Goal: Task Accomplishment & Management: Manage account settings

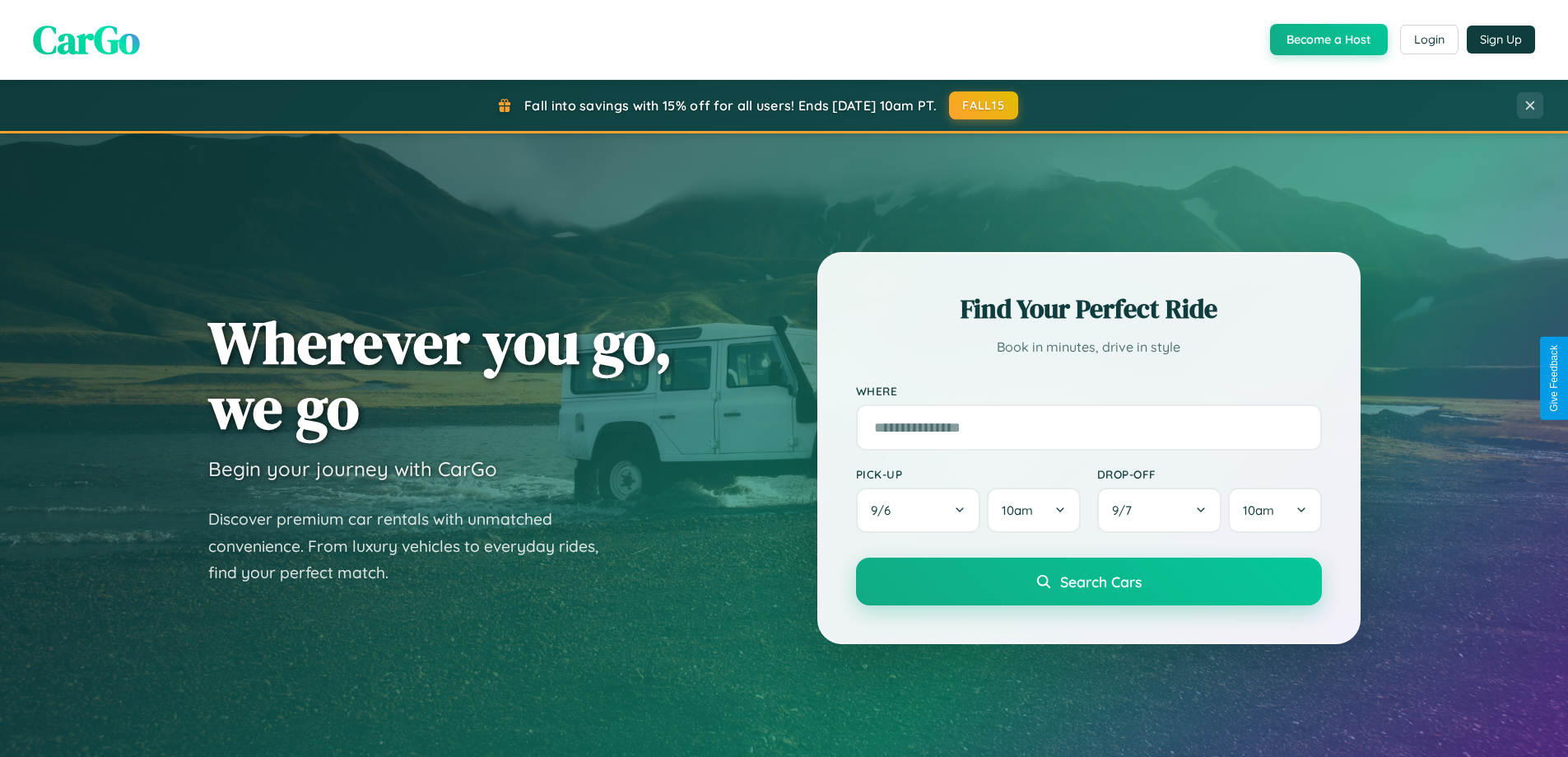
scroll to position [1133, 0]
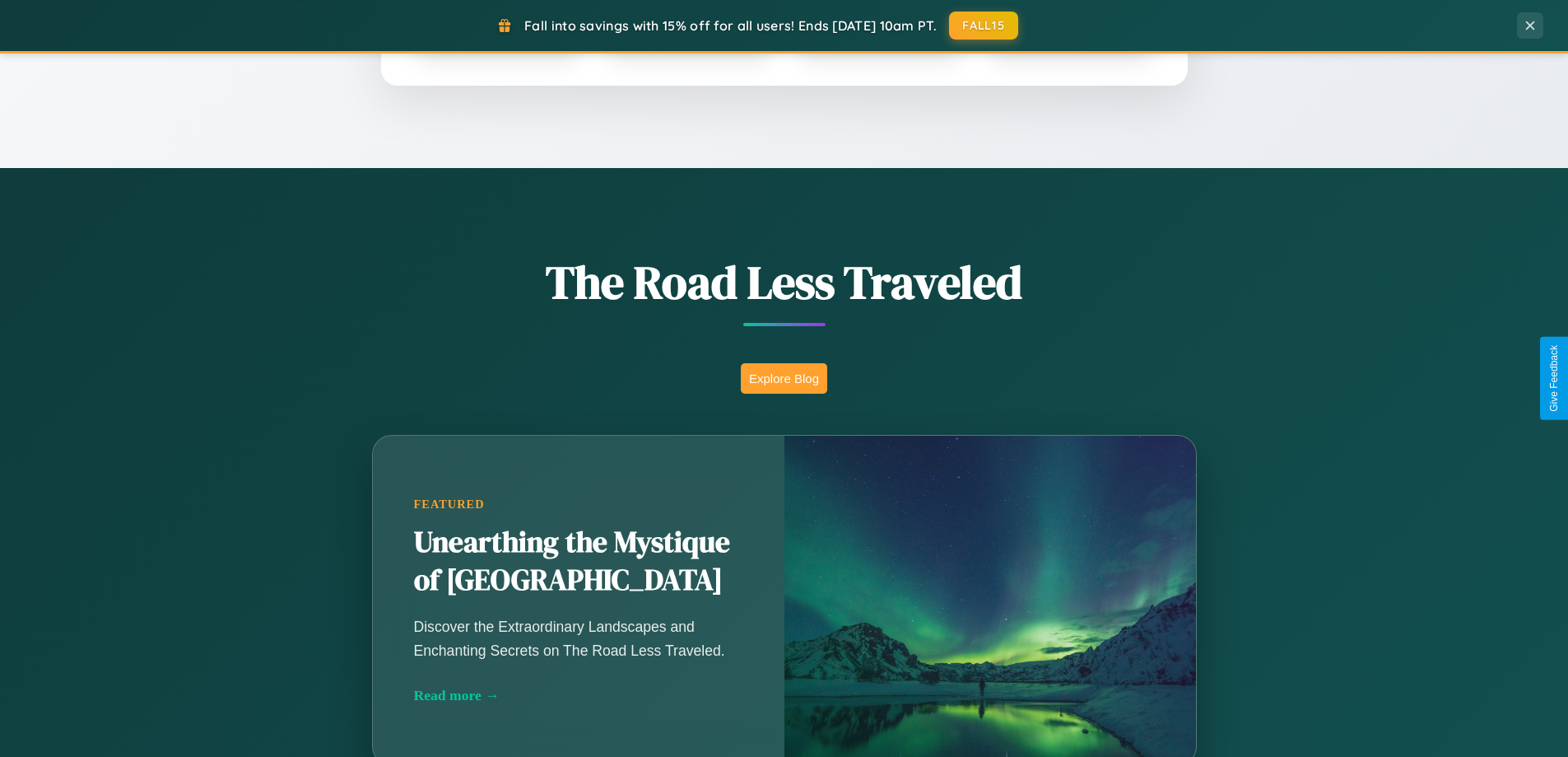
click at [783, 378] on button "Explore Blog" at bounding box center [783, 378] width 86 height 30
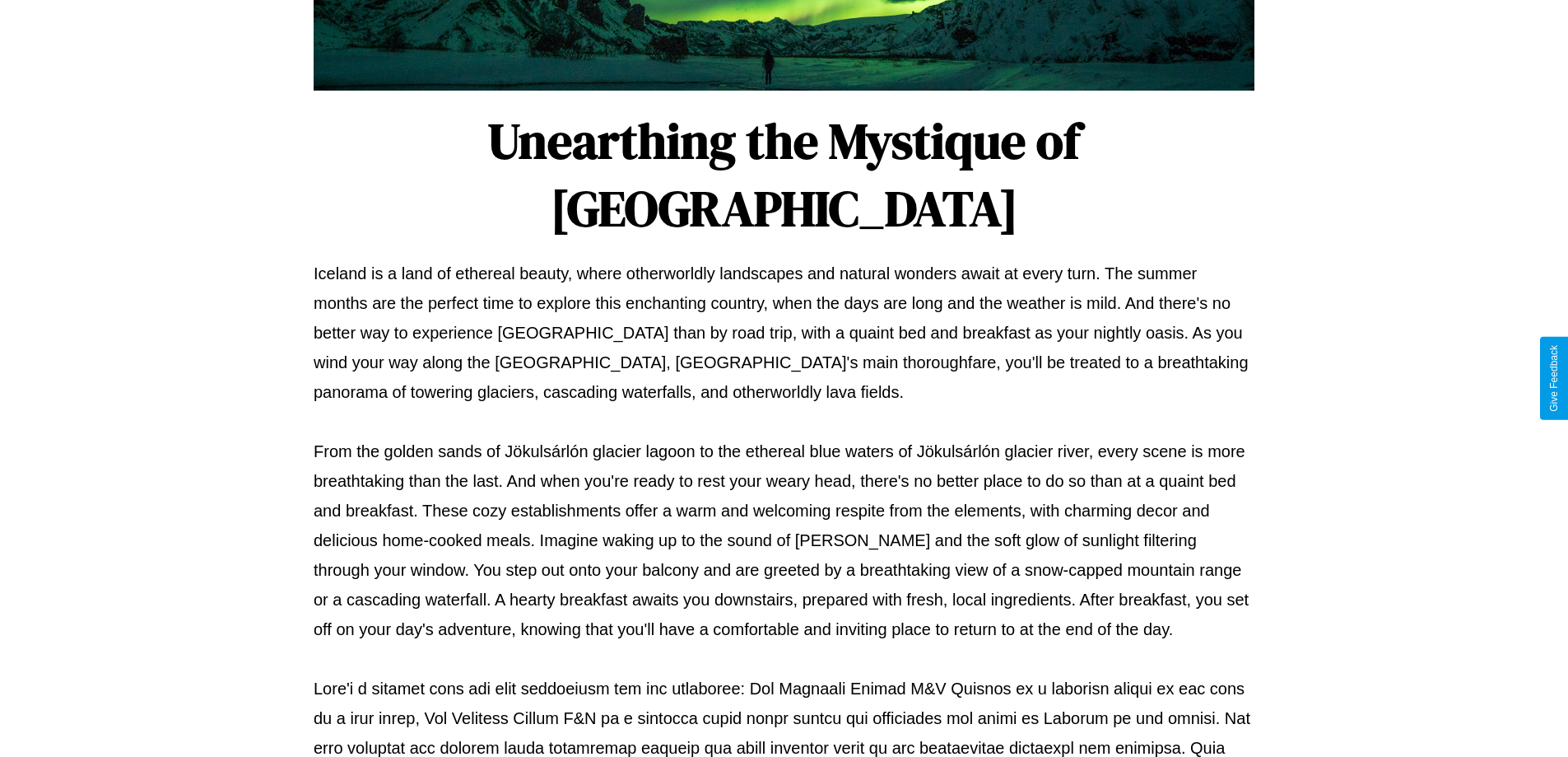
scroll to position [532, 0]
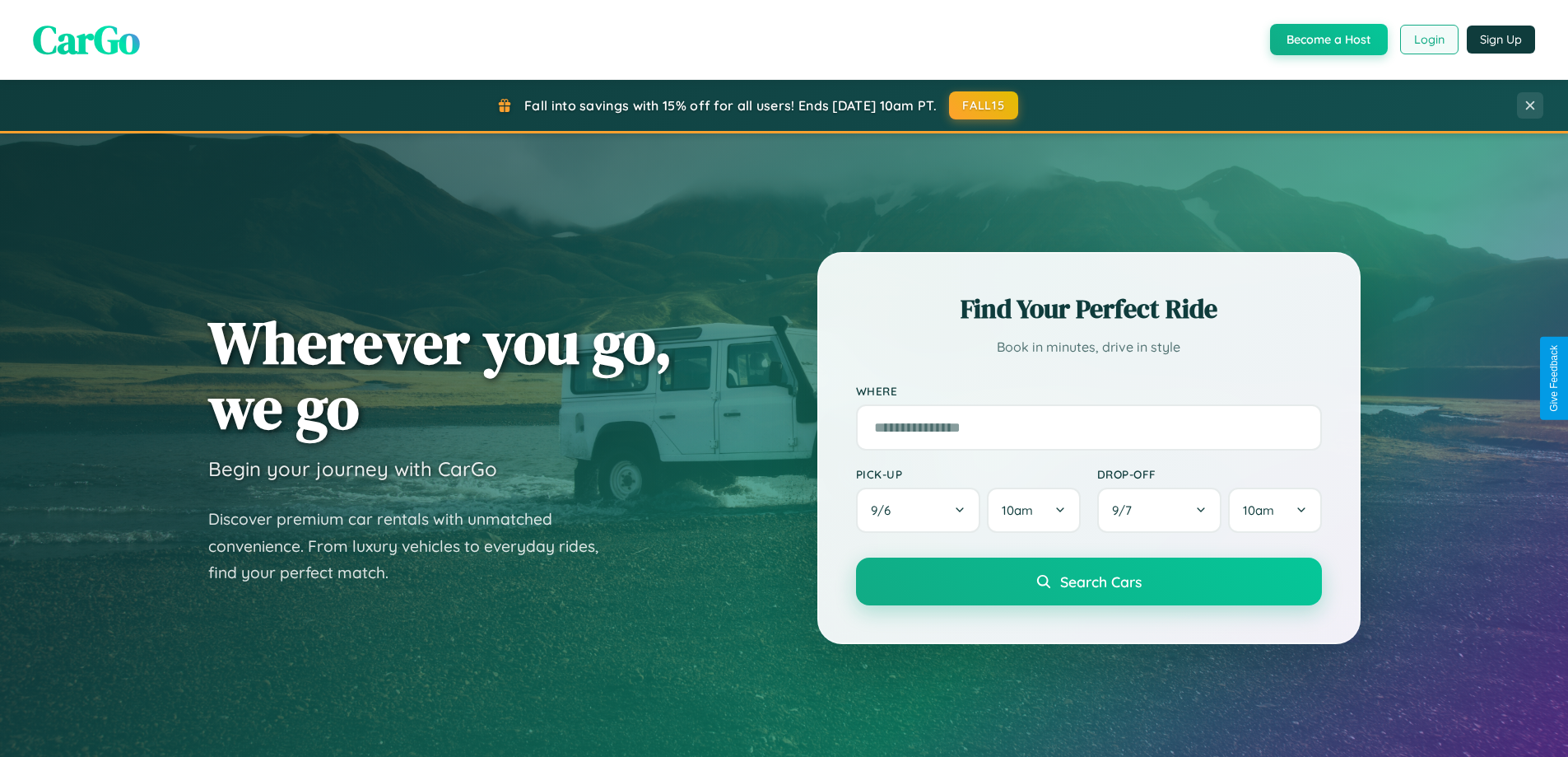
click at [1428, 40] on button "Login" at bounding box center [1429, 39] width 59 height 29
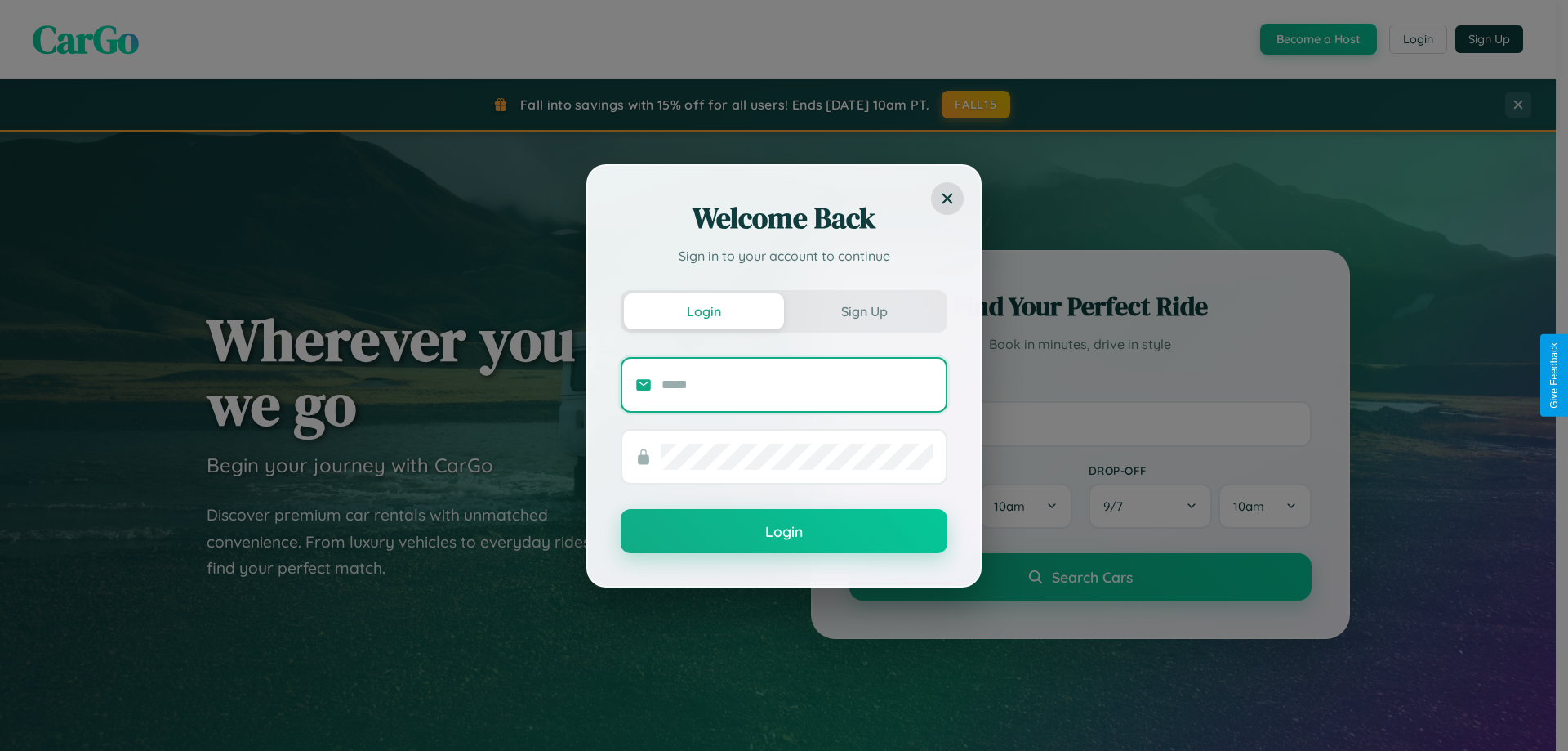
click at [797, 383] on input "text" at bounding box center [797, 384] width 272 height 26
type input "**********"
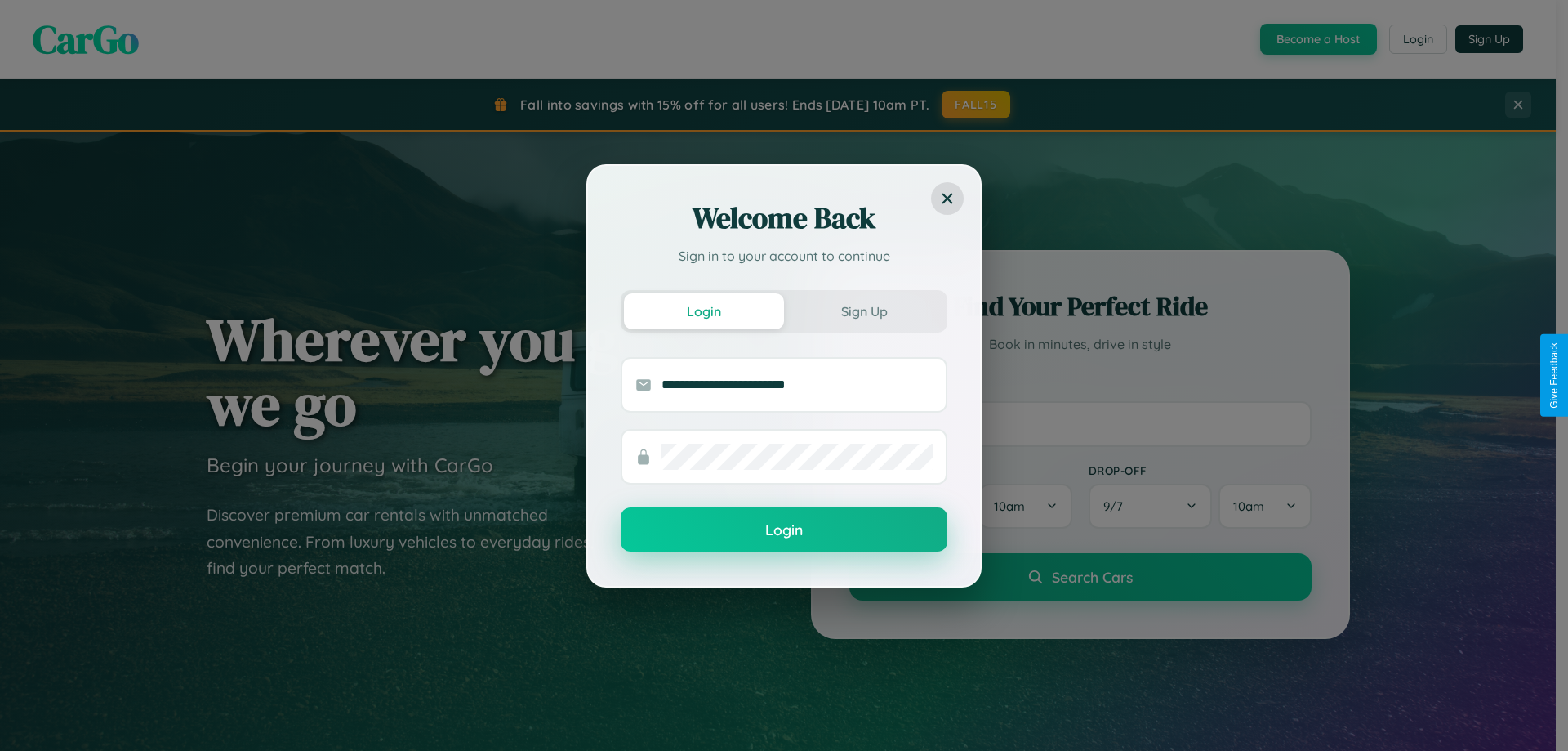
click at [784, 530] on button "Login" at bounding box center [784, 529] width 327 height 44
